Goal: Find specific page/section: Find specific page/section

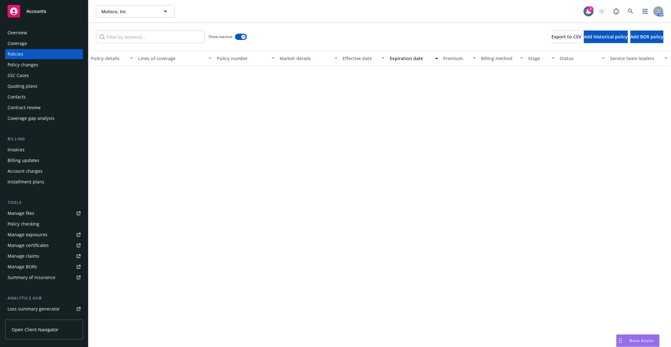
scroll to position [664, 0]
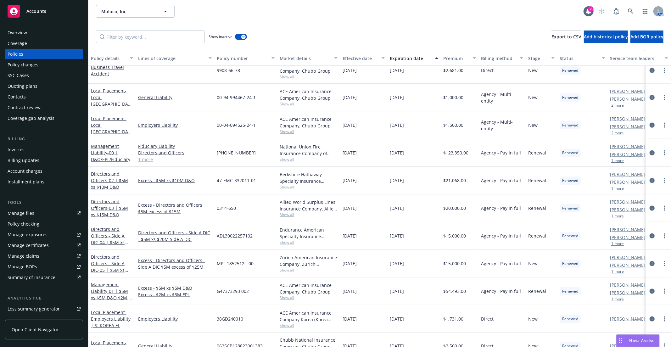
click at [631, 338] on span "Nova Assist" at bounding box center [642, 340] width 25 height 5
